Goal: Task Accomplishment & Management: Manage account settings

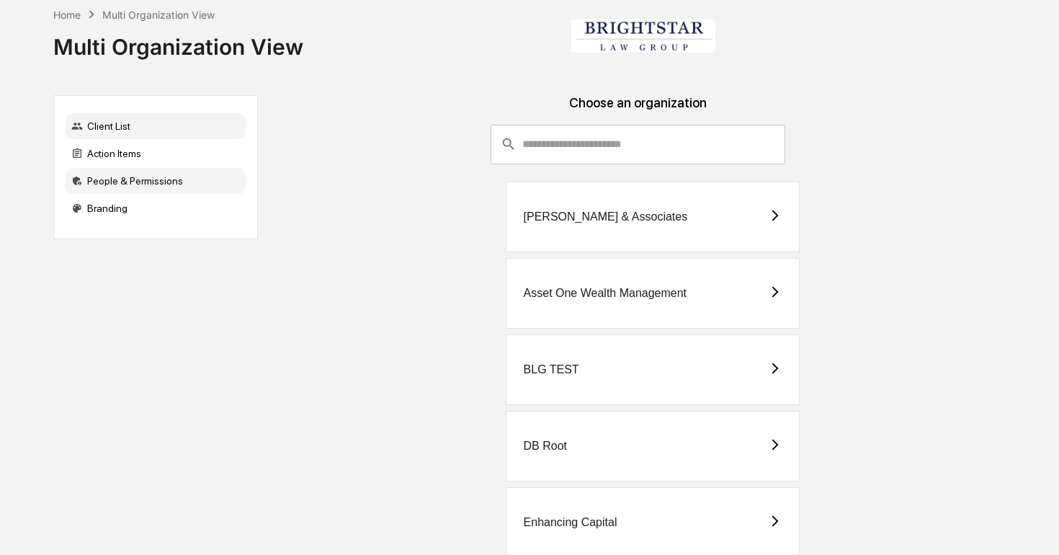
click at [151, 169] on div "People & Permissions" at bounding box center [156, 181] width 180 height 26
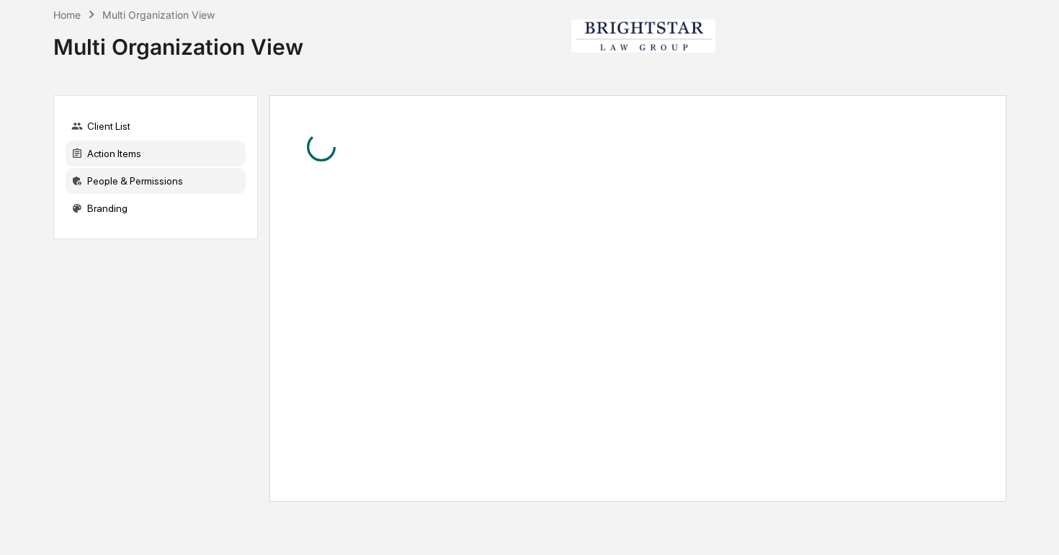
click at [174, 149] on div "Action Items" at bounding box center [156, 153] width 180 height 26
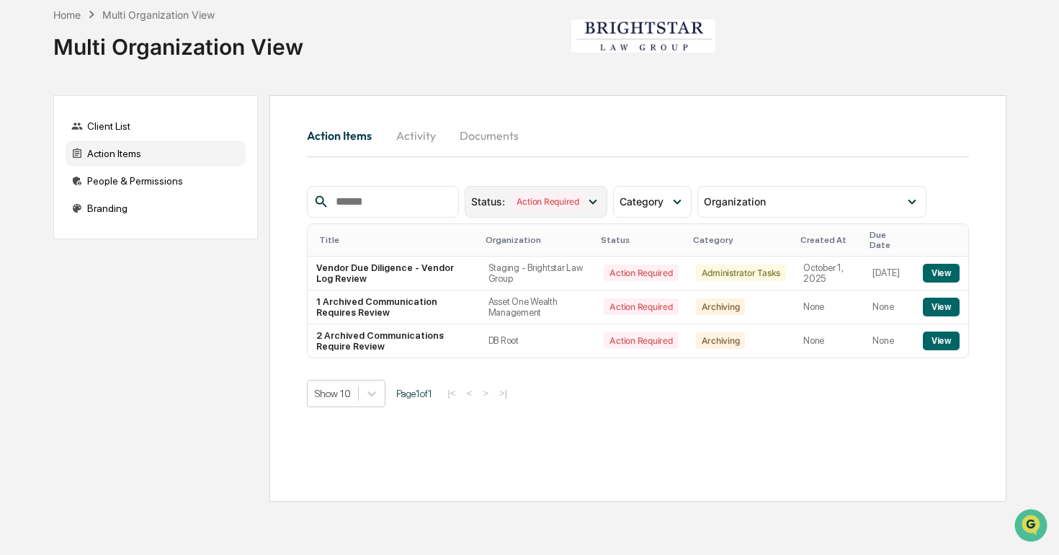
click at [547, 210] on div "Status : Action Required" at bounding box center [536, 202] width 143 height 32
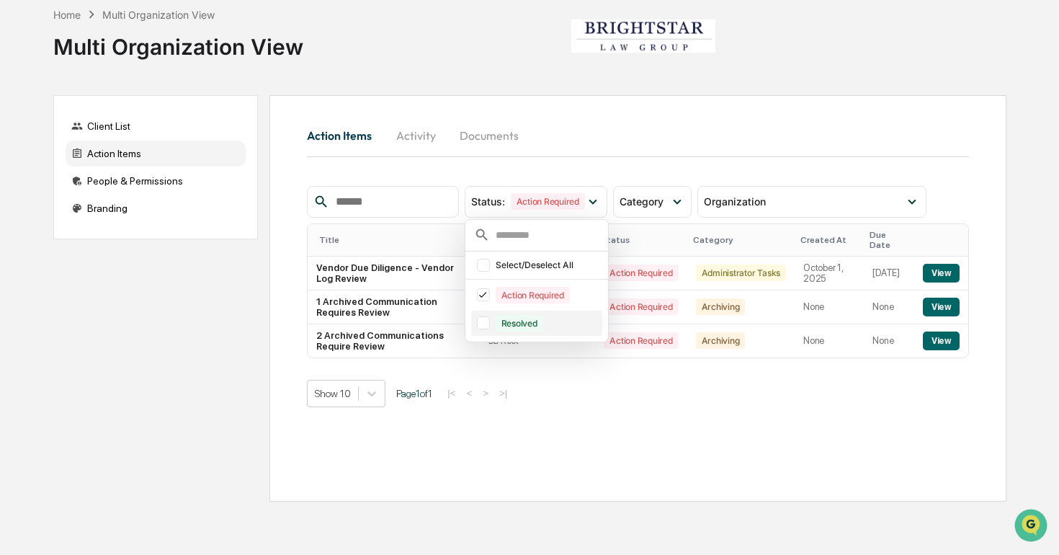
click at [522, 317] on div "Resolved" at bounding box center [520, 323] width 48 height 17
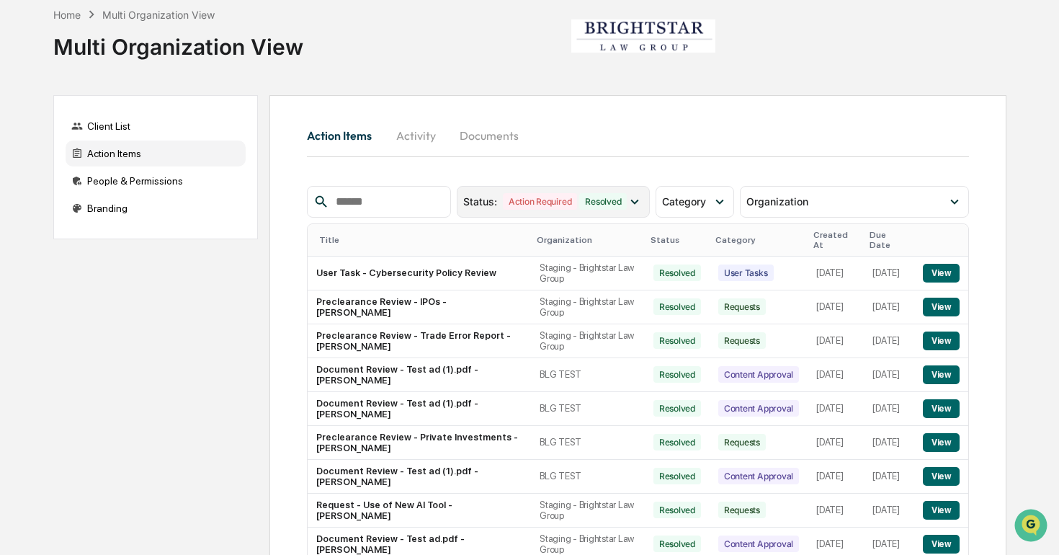
click at [579, 205] on div "Resolved" at bounding box center [603, 201] width 48 height 17
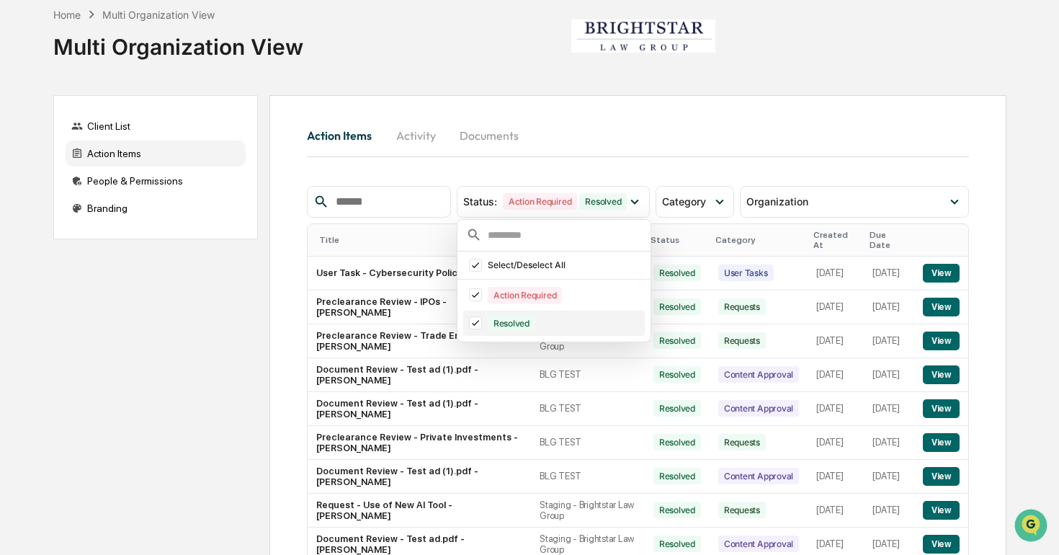
click at [532, 316] on div "Resolved" at bounding box center [512, 323] width 48 height 17
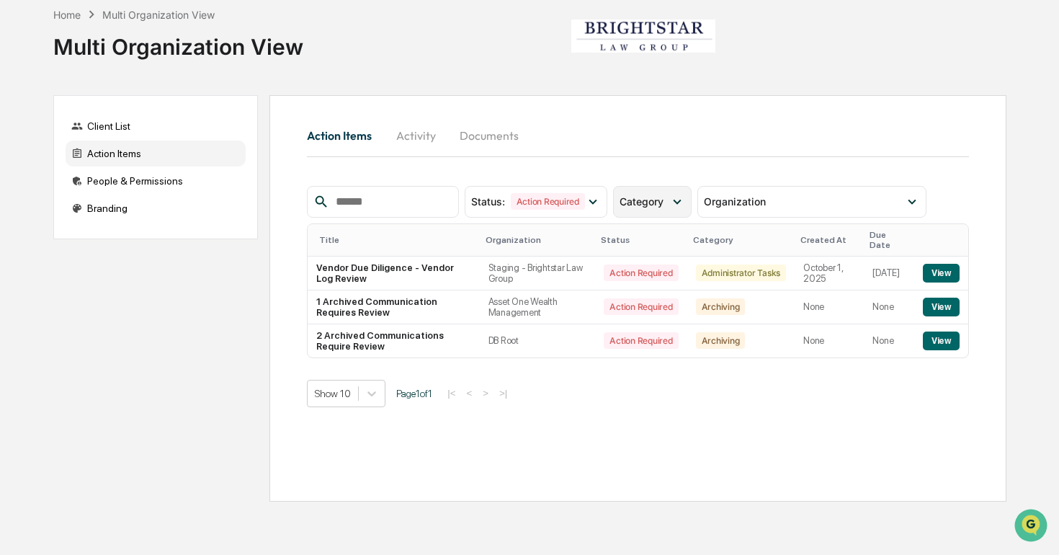
click at [643, 194] on div "Category" at bounding box center [652, 202] width 79 height 32
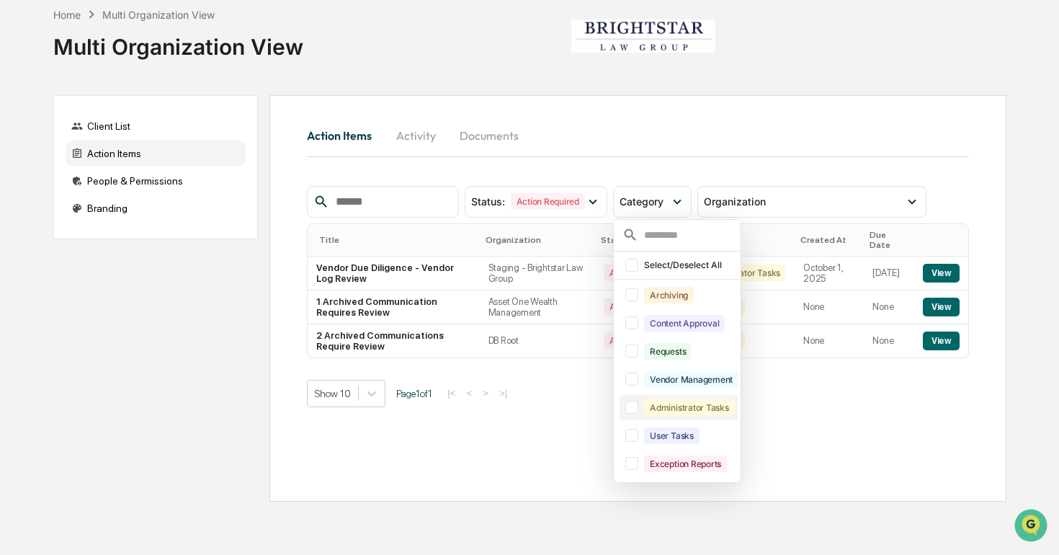
click at [637, 406] on div at bounding box center [631, 407] width 13 height 13
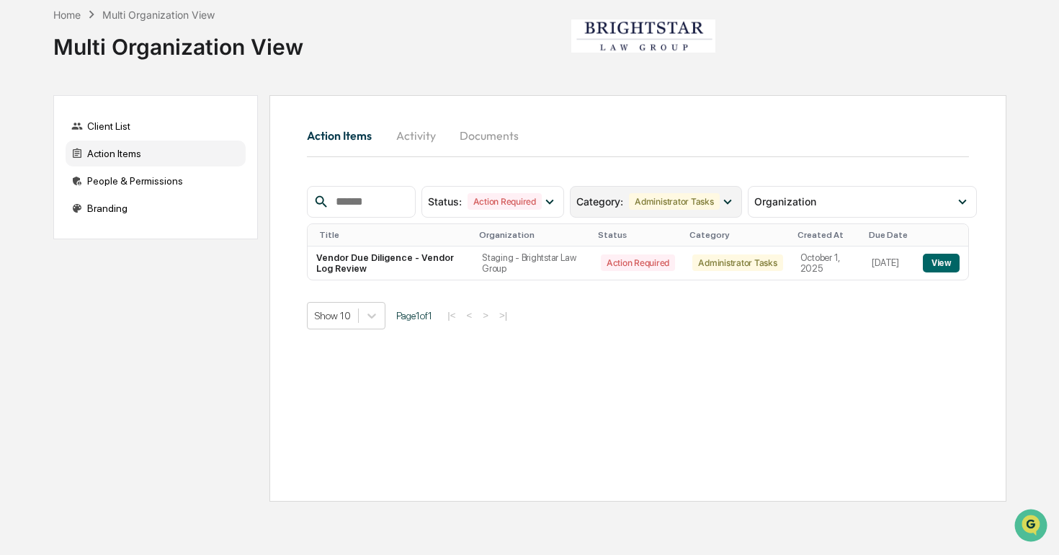
click at [690, 212] on div "Category : Administrator Tasks" at bounding box center [656, 202] width 172 height 32
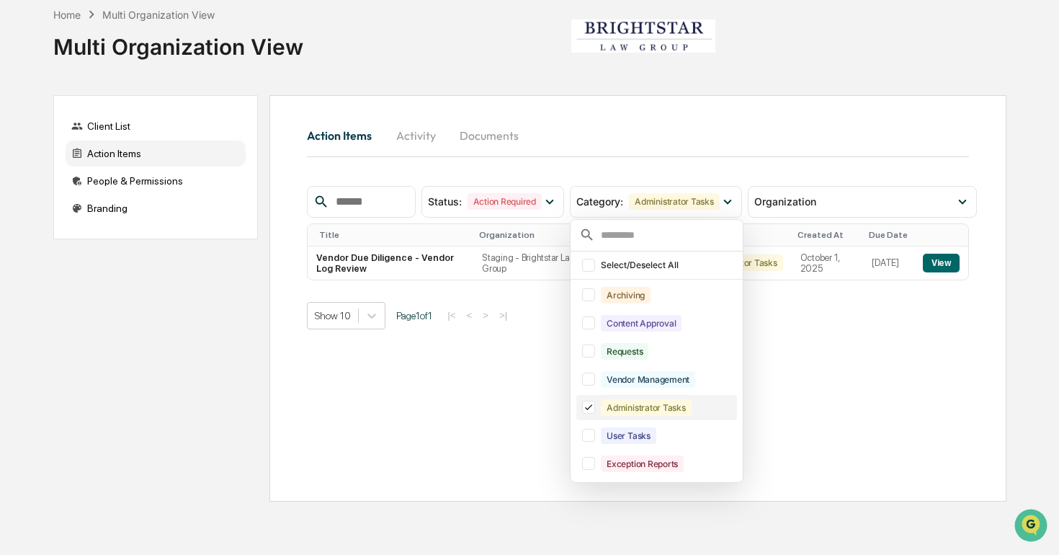
click at [621, 407] on div "Administrator Tasks" at bounding box center [646, 407] width 90 height 17
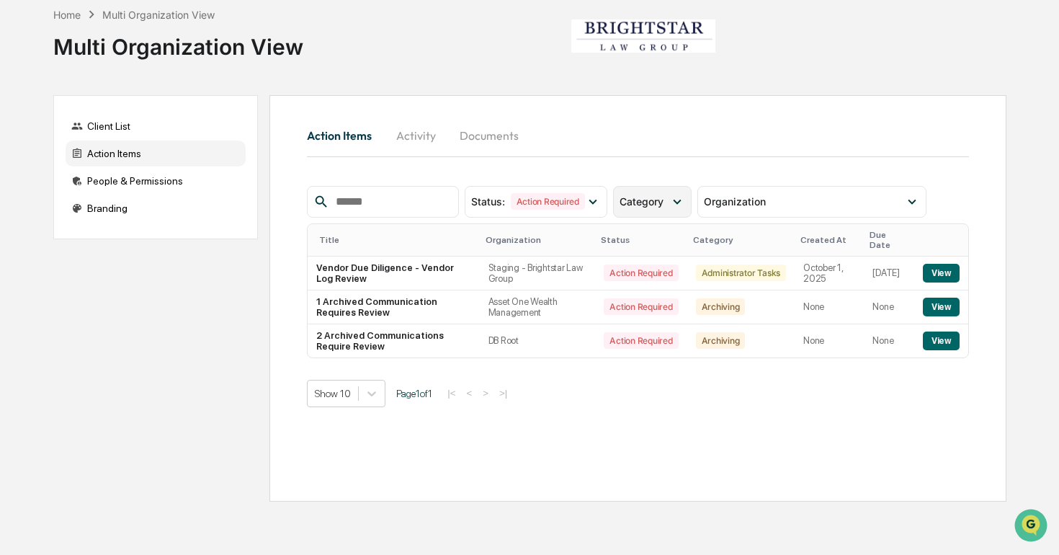
click at [663, 195] on span "Category" at bounding box center [641, 201] width 44 height 12
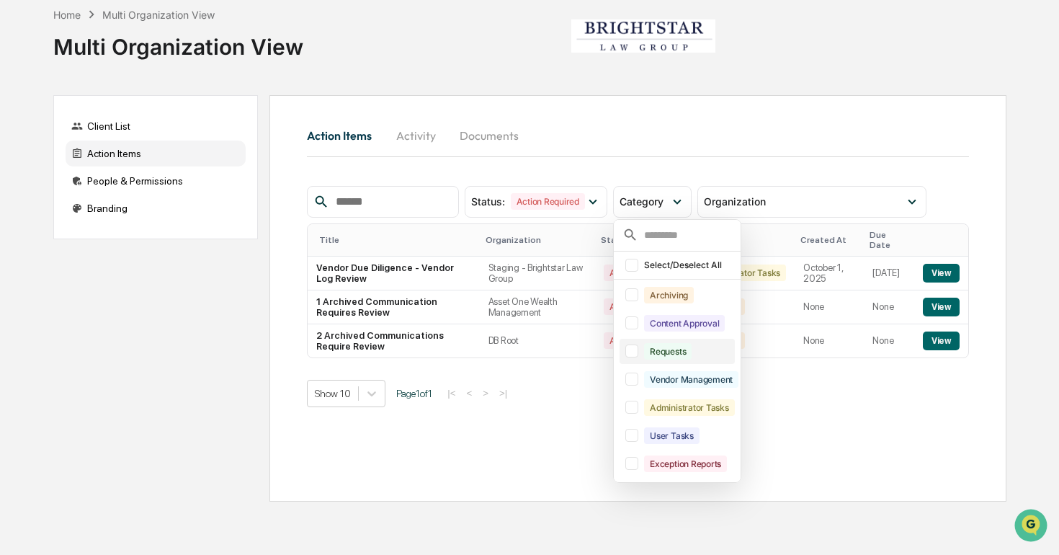
click at [652, 344] on div "Requests" at bounding box center [668, 351] width 48 height 17
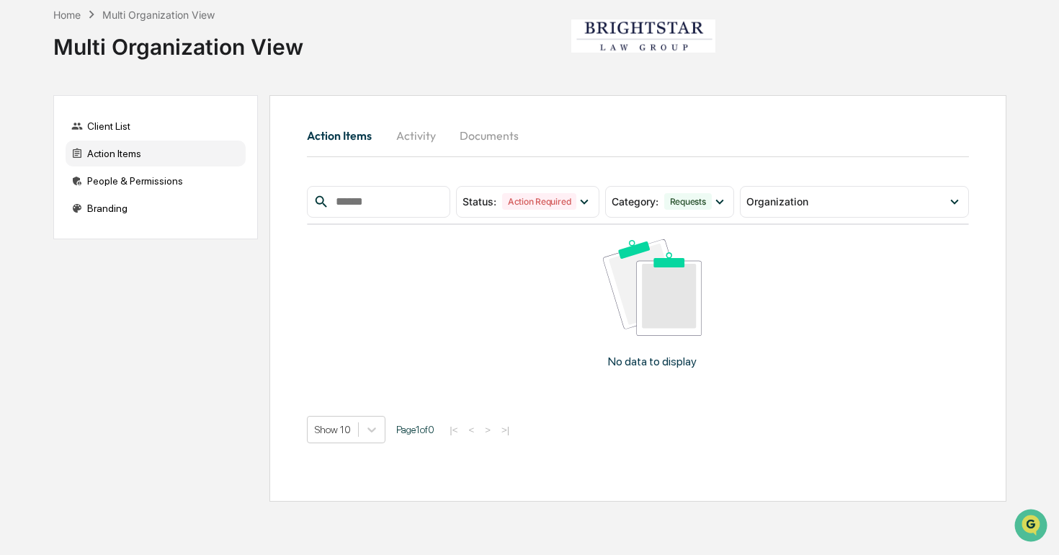
click at [166, 156] on div "Action Items" at bounding box center [156, 153] width 180 height 26
click at [198, 114] on div "Client List" at bounding box center [156, 126] width 180 height 26
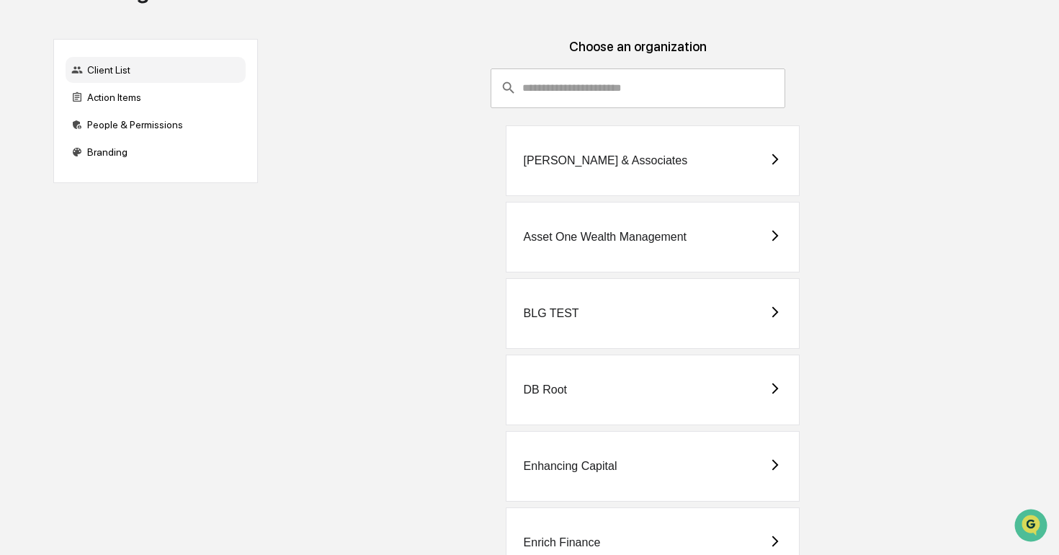
scroll to position [73, 0]
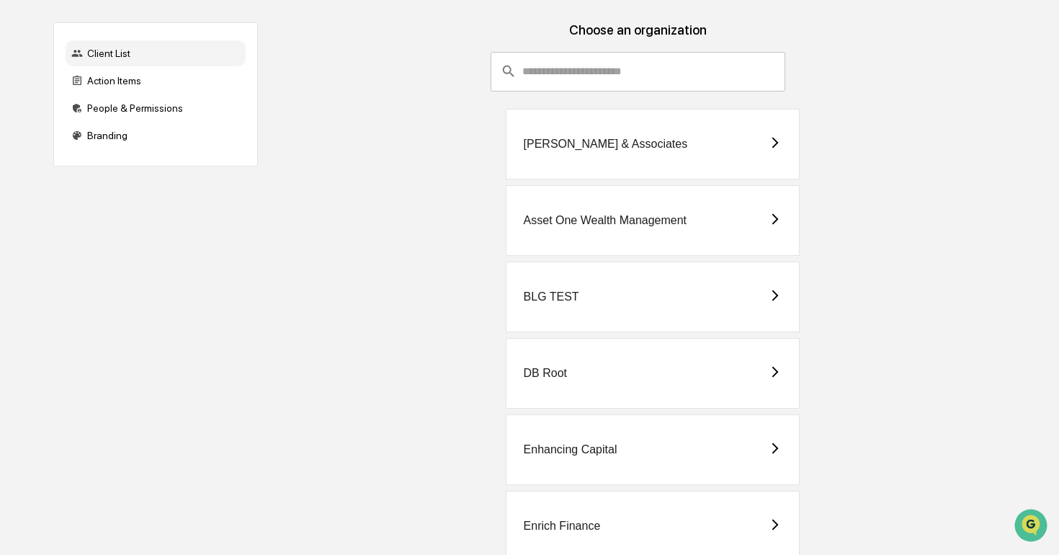
click at [573, 387] on div "DB Root" at bounding box center [653, 373] width 294 height 71
